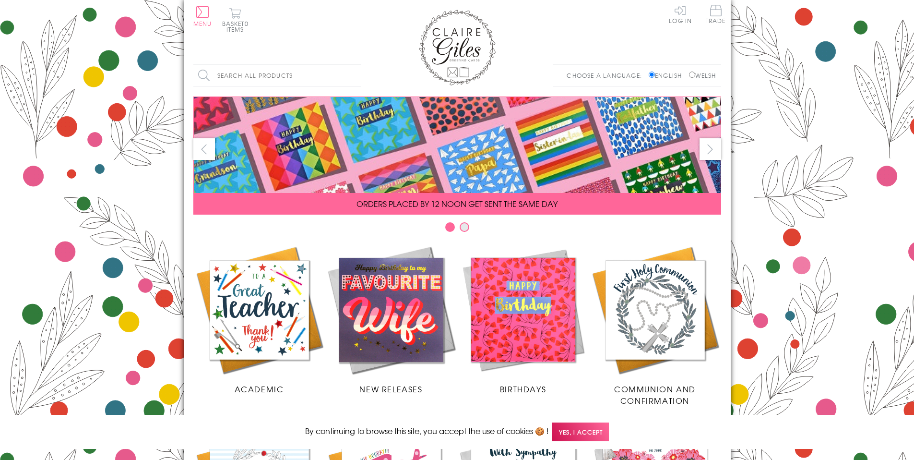
scroll to position [380, 0]
